Goal: Understand process/instructions

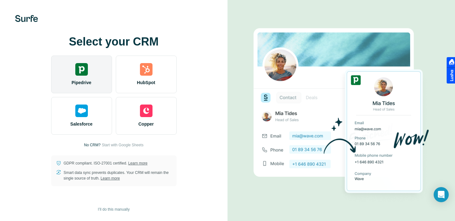
click at [86, 74] on img at bounding box center [81, 69] width 13 height 13
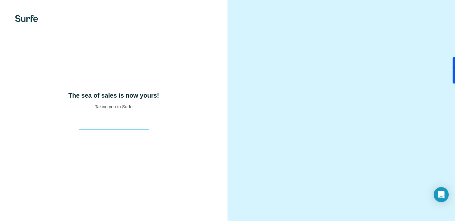
scroll to position [21, 0]
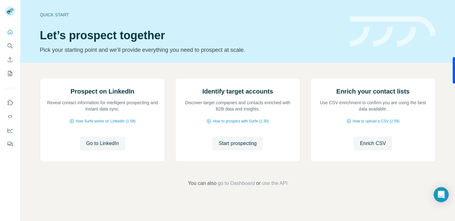
scroll to position [50, 0]
click at [70, 124] on icon at bounding box center [71, 121] width 5 height 5
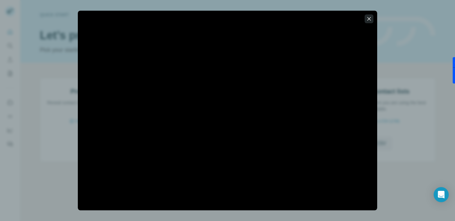
click at [370, 18] on icon "button" at bounding box center [369, 18] width 3 height 3
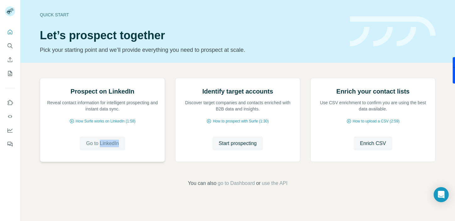
drag, startPoint x: 110, startPoint y: 160, endPoint x: 105, endPoint y: 164, distance: 6.5
click at [105, 147] on span "Go to LinkedIn" at bounding box center [102, 144] width 33 height 8
click at [207, 124] on icon at bounding box center [209, 121] width 5 height 5
